Goal: Transaction & Acquisition: Purchase product/service

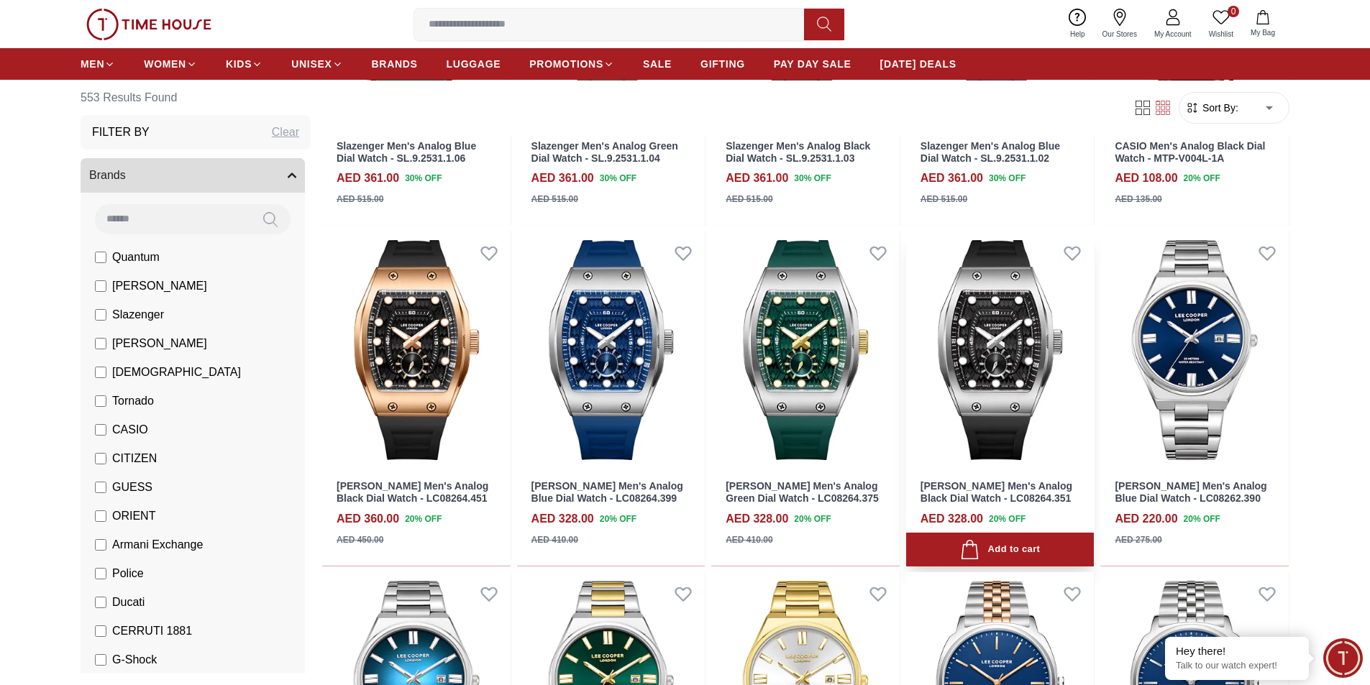
scroll to position [480, 0]
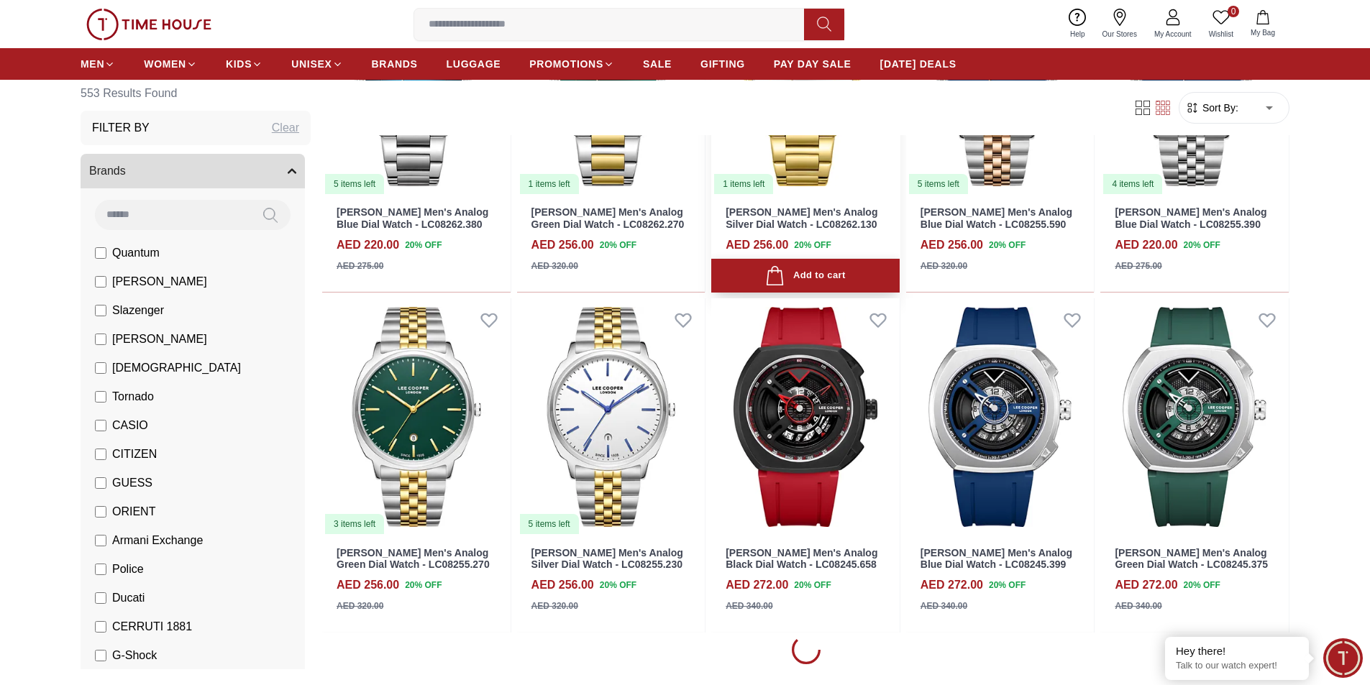
scroll to position [480, 0]
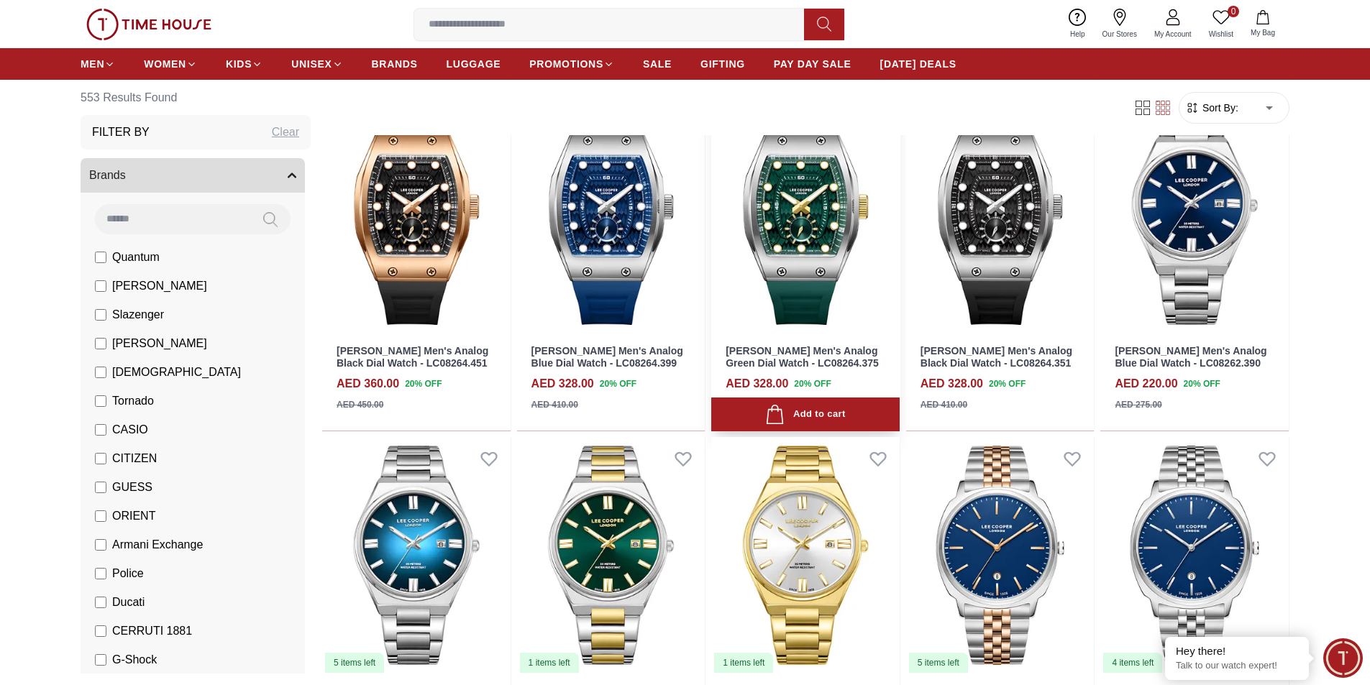
click at [839, 268] on img at bounding box center [805, 214] width 188 height 237
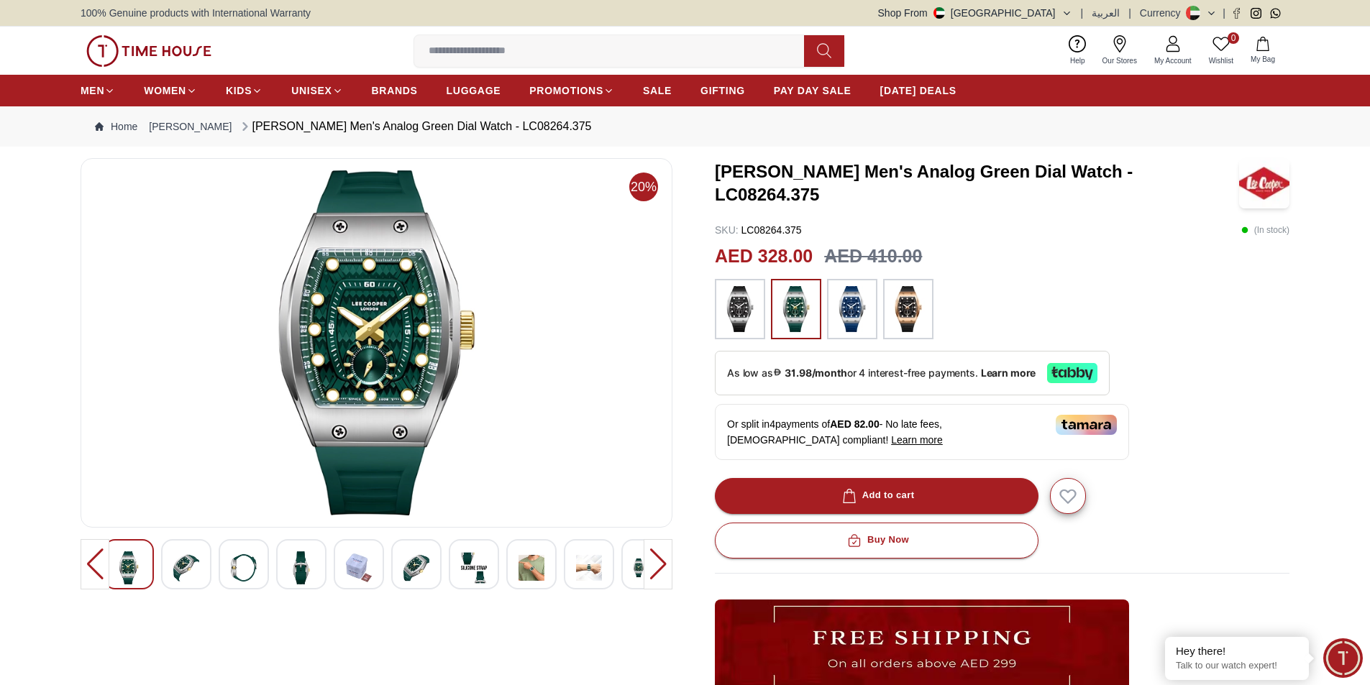
click at [657, 563] on div at bounding box center [658, 564] width 29 height 50
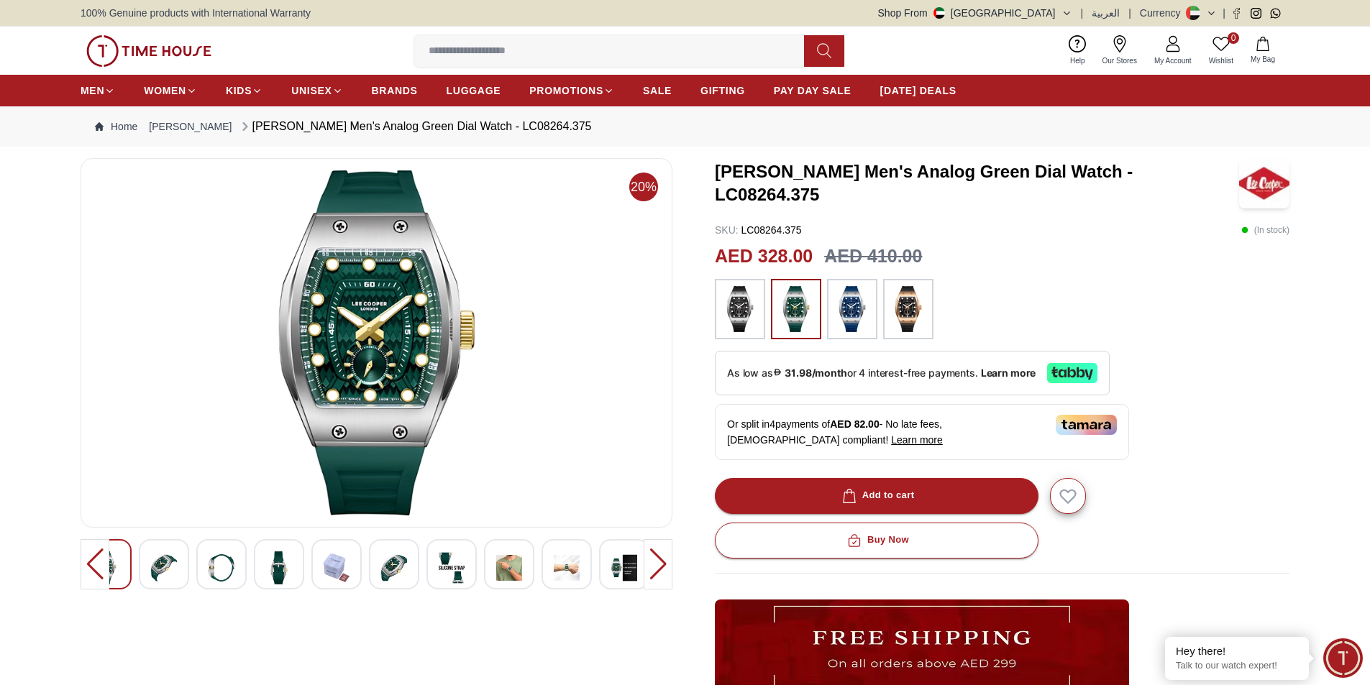
click at [575, 564] on img at bounding box center [567, 568] width 26 height 33
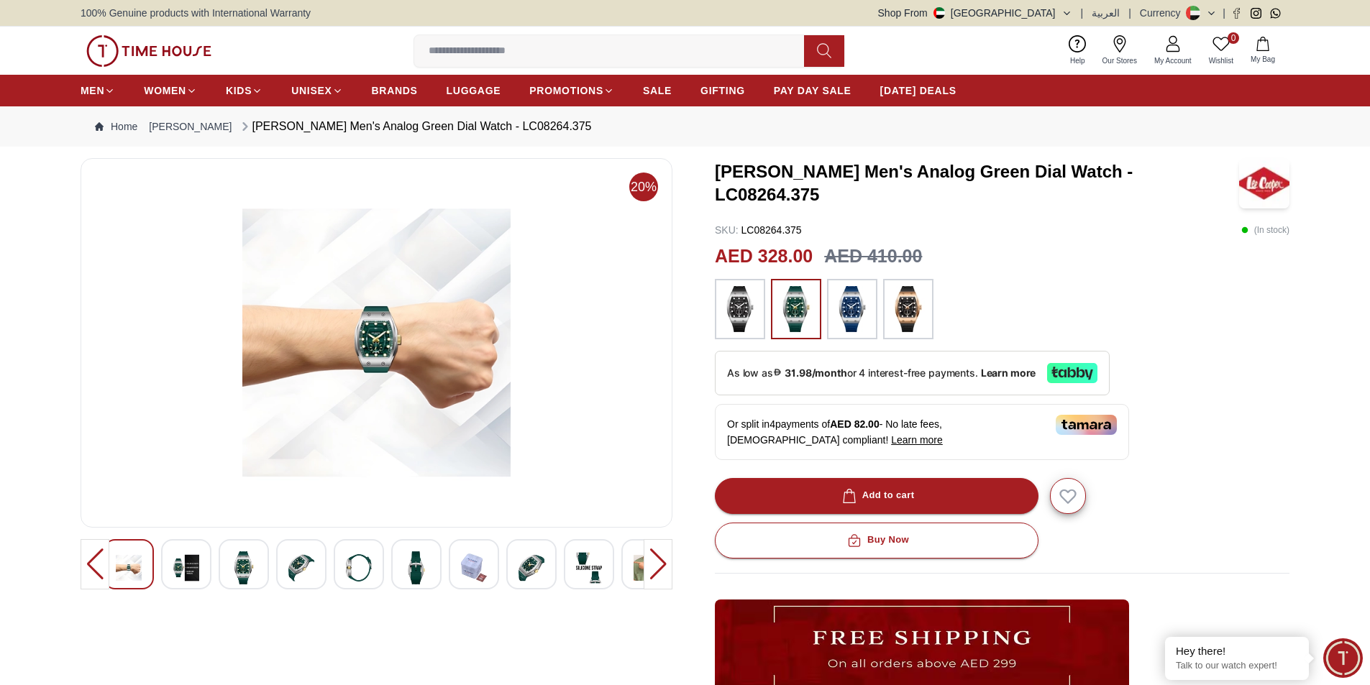
click at [555, 563] on div at bounding box center [531, 564] width 50 height 50
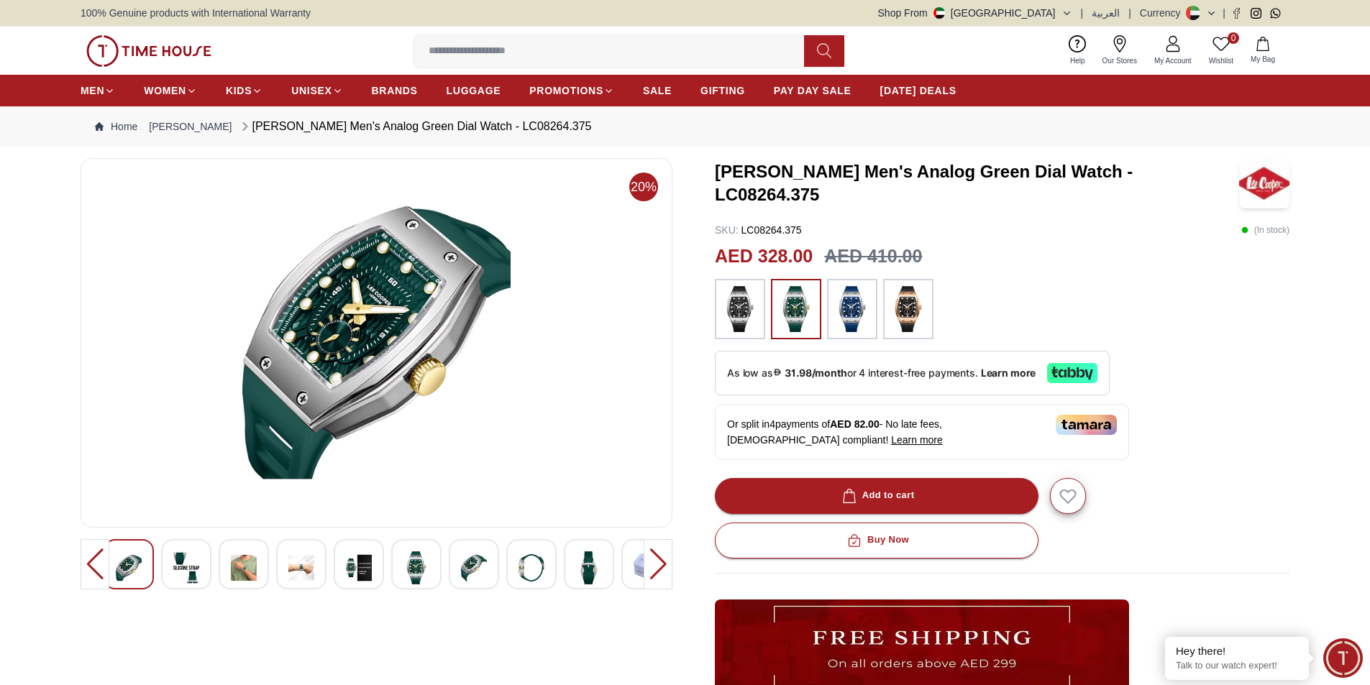
click at [506, 552] on div at bounding box center [377, 564] width 546 height 50
click at [470, 563] on img at bounding box center [474, 568] width 26 height 33
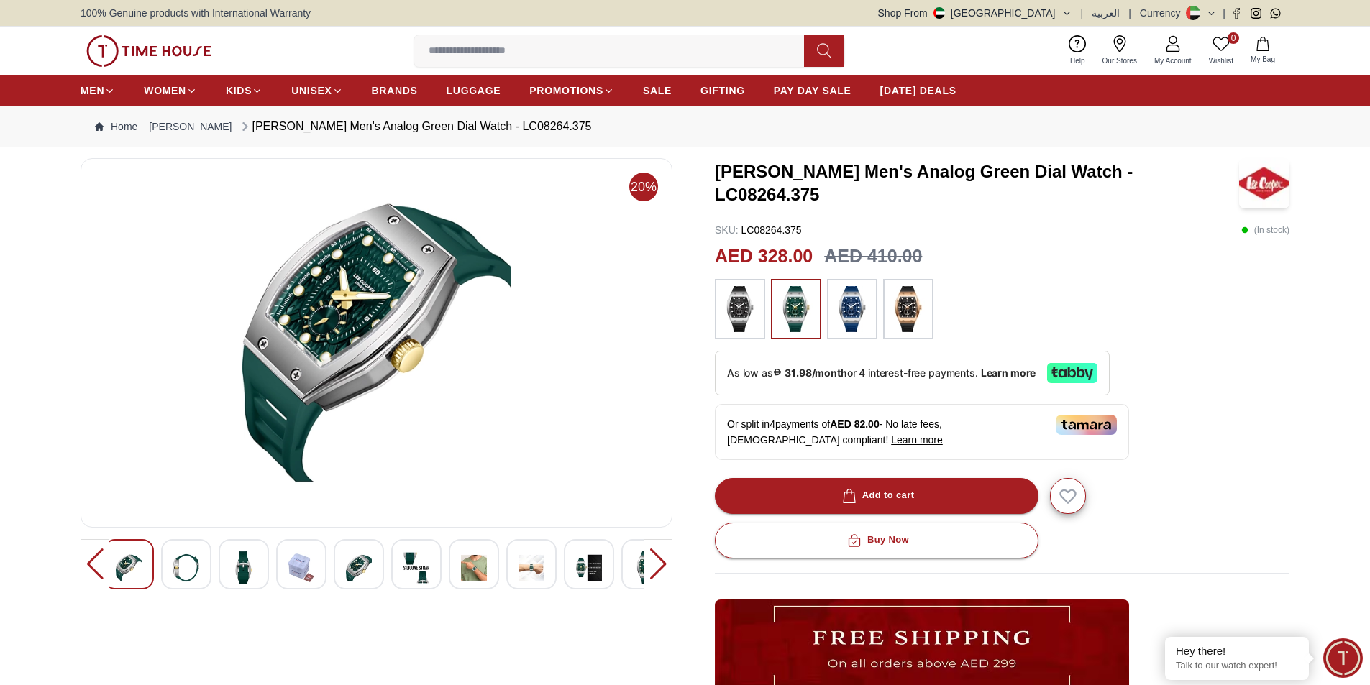
click at [427, 562] on img at bounding box center [416, 568] width 26 height 33
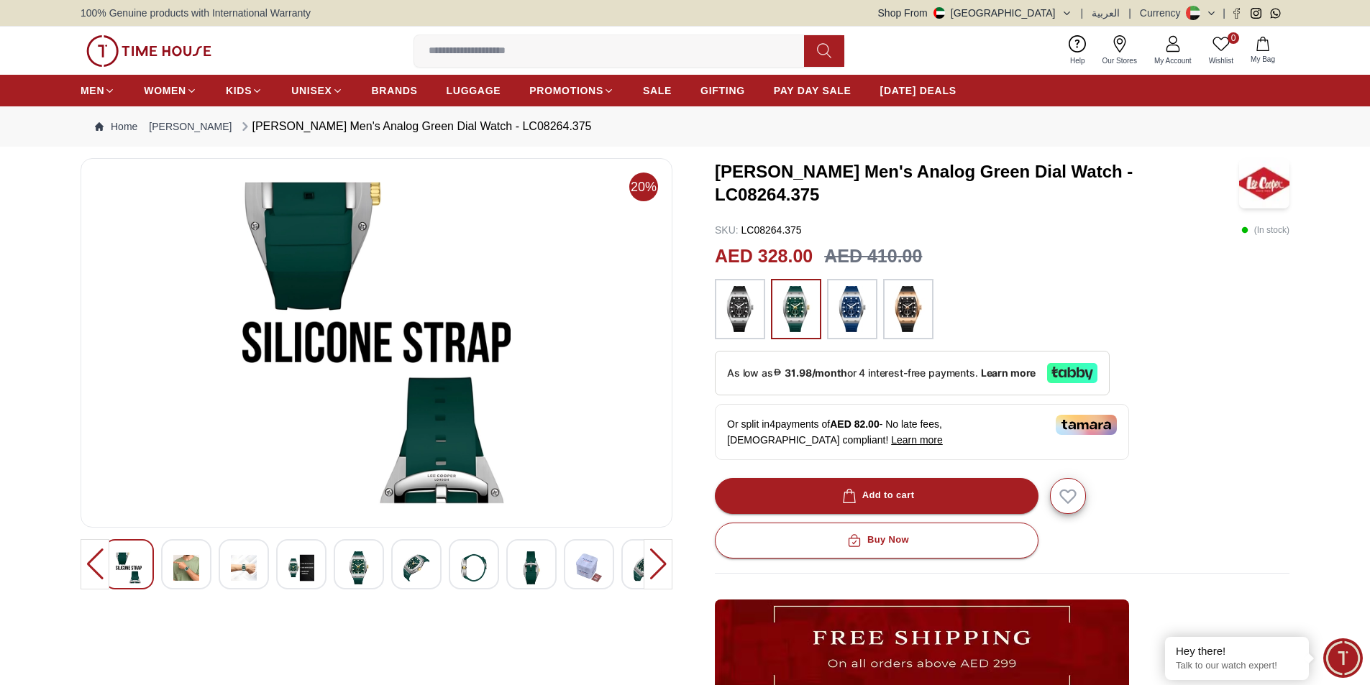
click at [362, 562] on img at bounding box center [359, 568] width 26 height 33
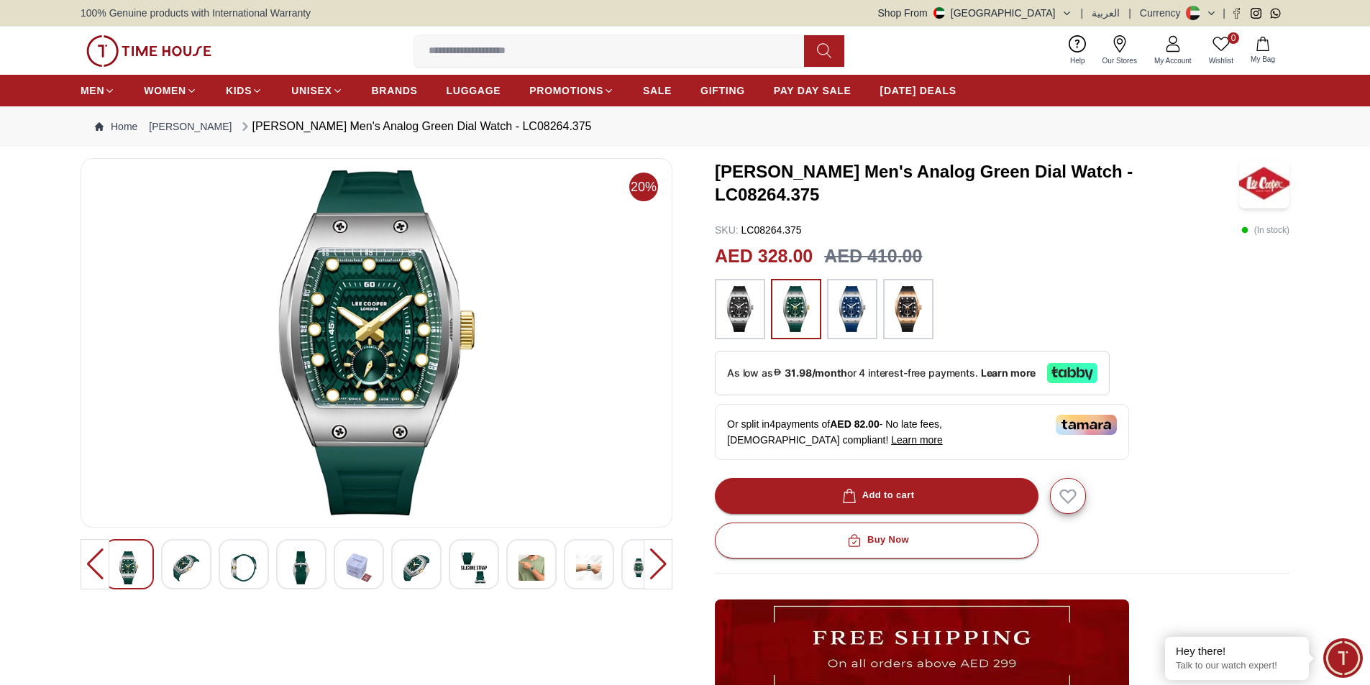
click at [339, 559] on div at bounding box center [359, 564] width 50 height 50
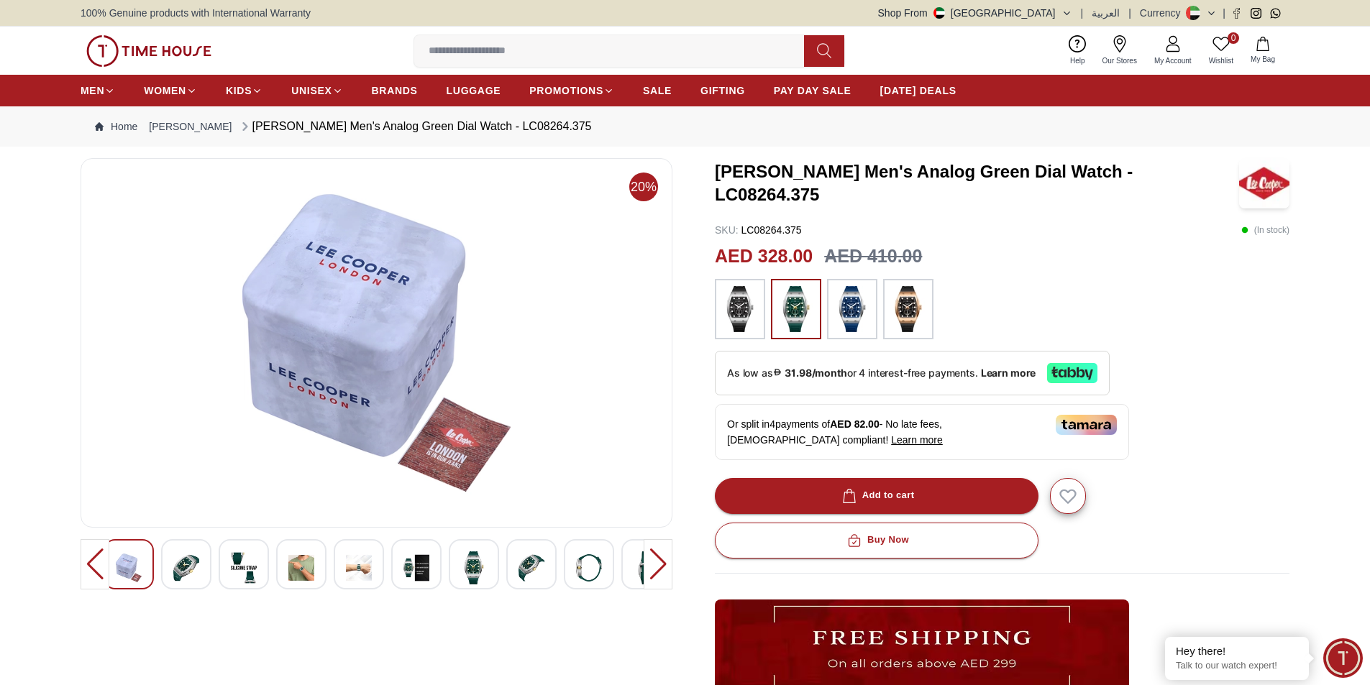
click at [290, 560] on img at bounding box center [301, 568] width 26 height 33
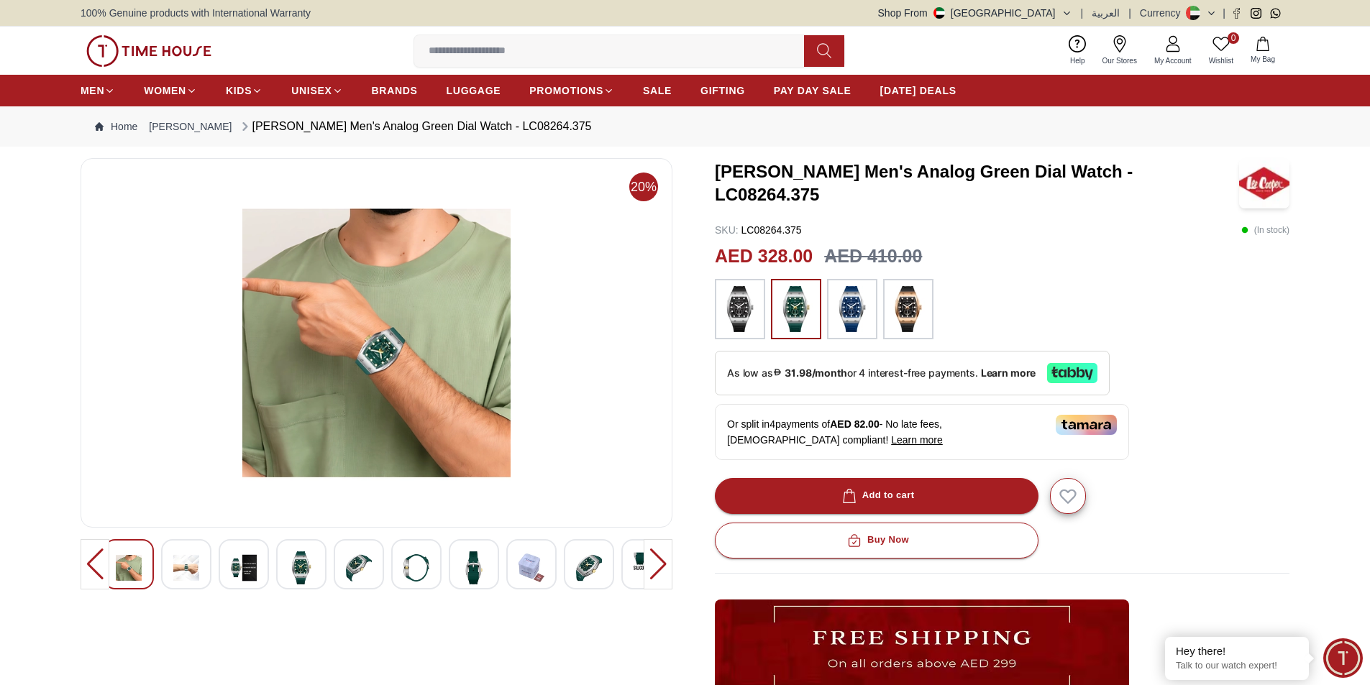
click at [308, 562] on img at bounding box center [301, 568] width 26 height 33
